Goal: Navigation & Orientation: Find specific page/section

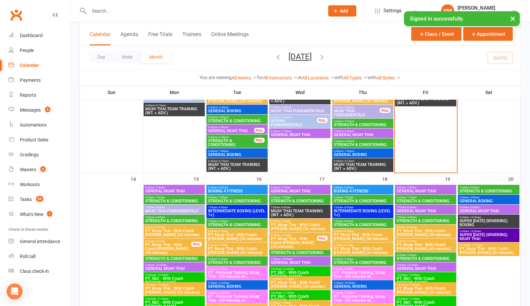
scroll to position [540, 0]
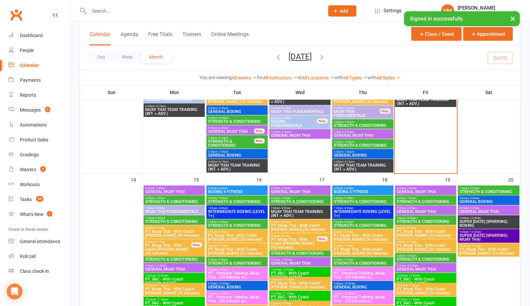
click at [424, 200] on span "STRENGTH & CONDITIONING" at bounding box center [426, 202] width 59 height 4
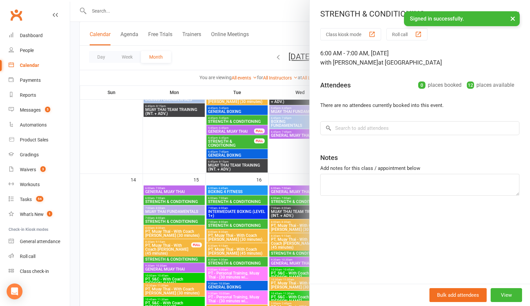
click at [293, 158] on div at bounding box center [300, 153] width 460 height 306
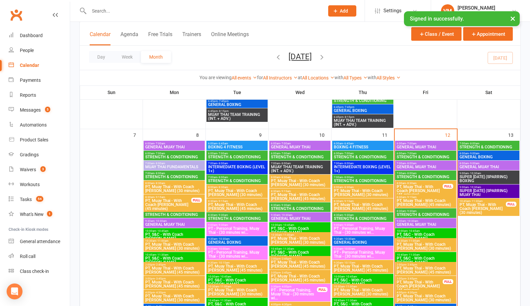
scroll to position [230, 0]
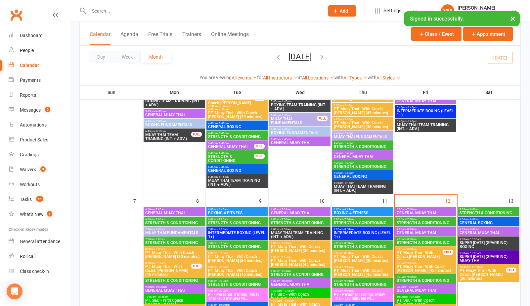
click at [472, 211] on span "STRENGTH & CONDITIONING" at bounding box center [488, 213] width 59 height 4
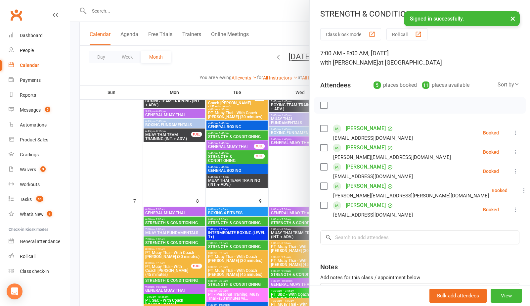
click at [152, 162] on div at bounding box center [300, 153] width 460 height 306
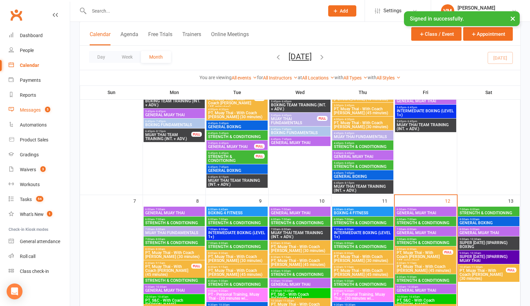
click at [38, 108] on div "Messages" at bounding box center [30, 109] width 21 height 5
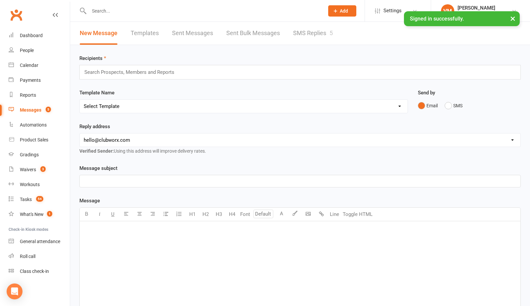
click at [313, 38] on link "SMS Replies 5" at bounding box center [313, 33] width 40 height 23
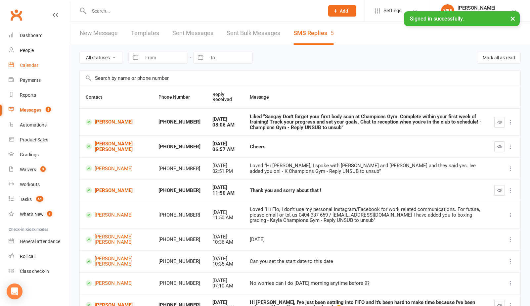
click at [38, 68] on link "Calendar" at bounding box center [39, 65] width 61 height 15
